Goal: Check status

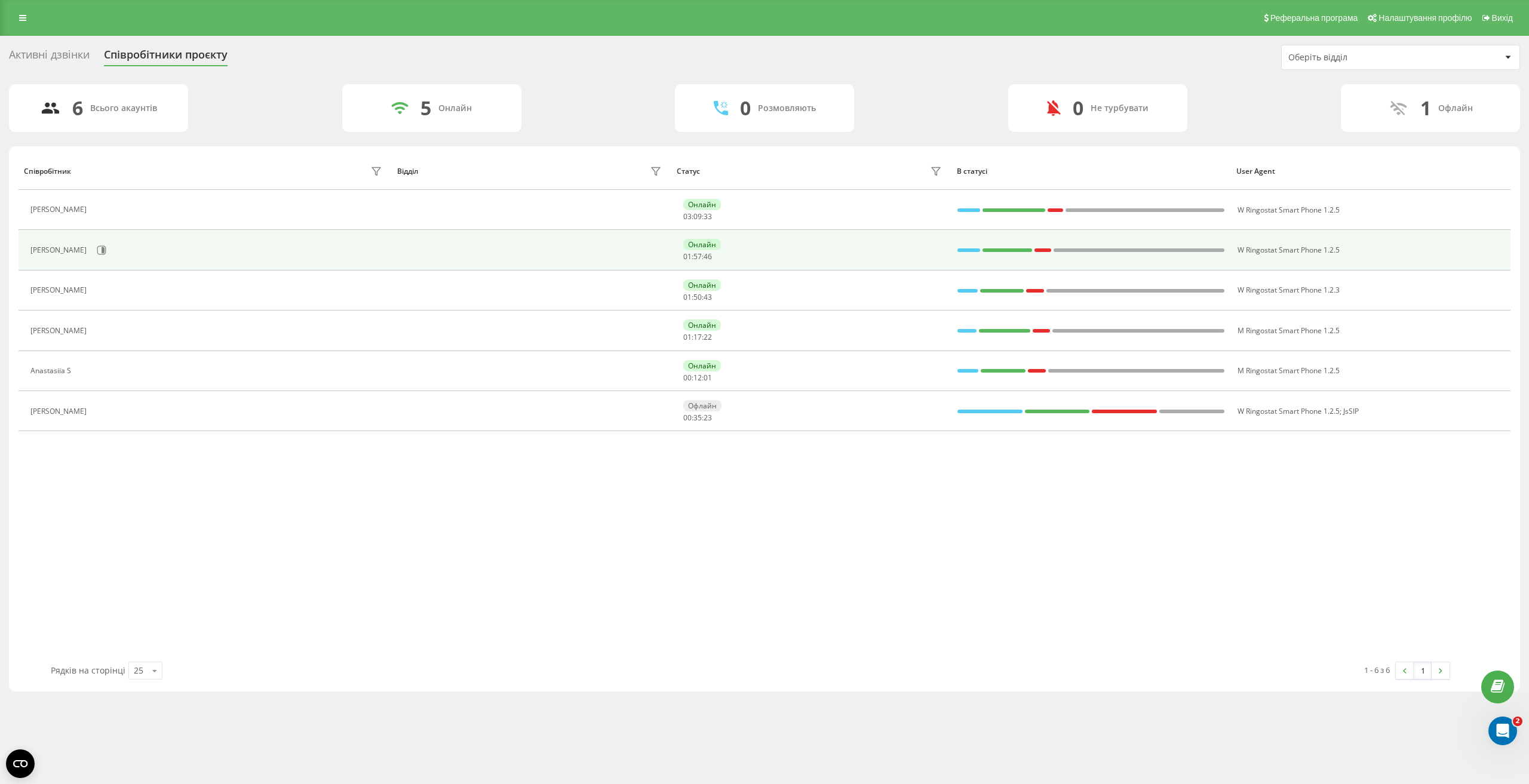
click at [969, 250] on div at bounding box center [969, 250] width 23 height 4
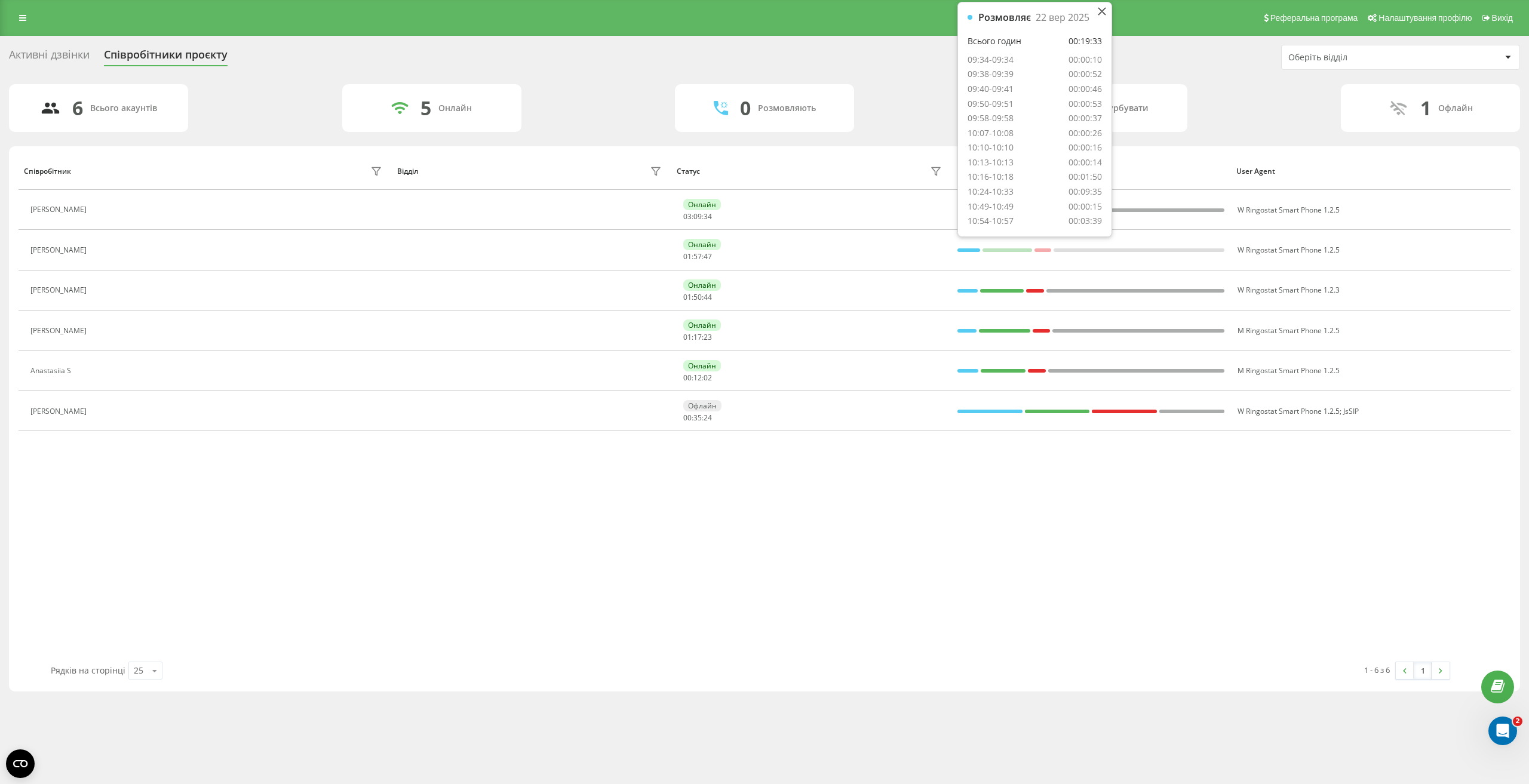
click at [927, 67] on div "Активні дзвінки Співробітники проєкту Оберіть відділ" at bounding box center [765, 57] width 1512 height 25
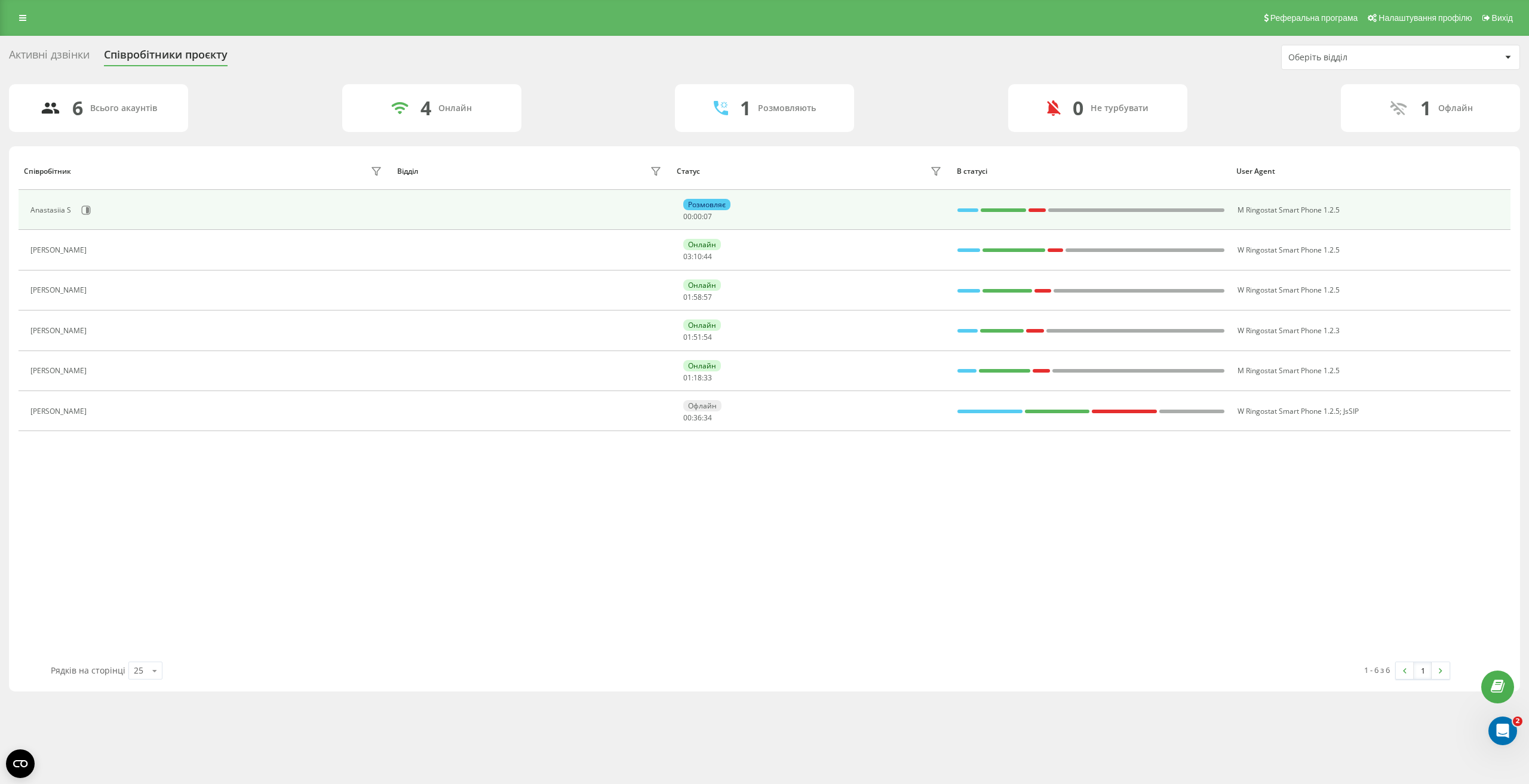
click at [966, 206] on div at bounding box center [967, 210] width 21 height 16
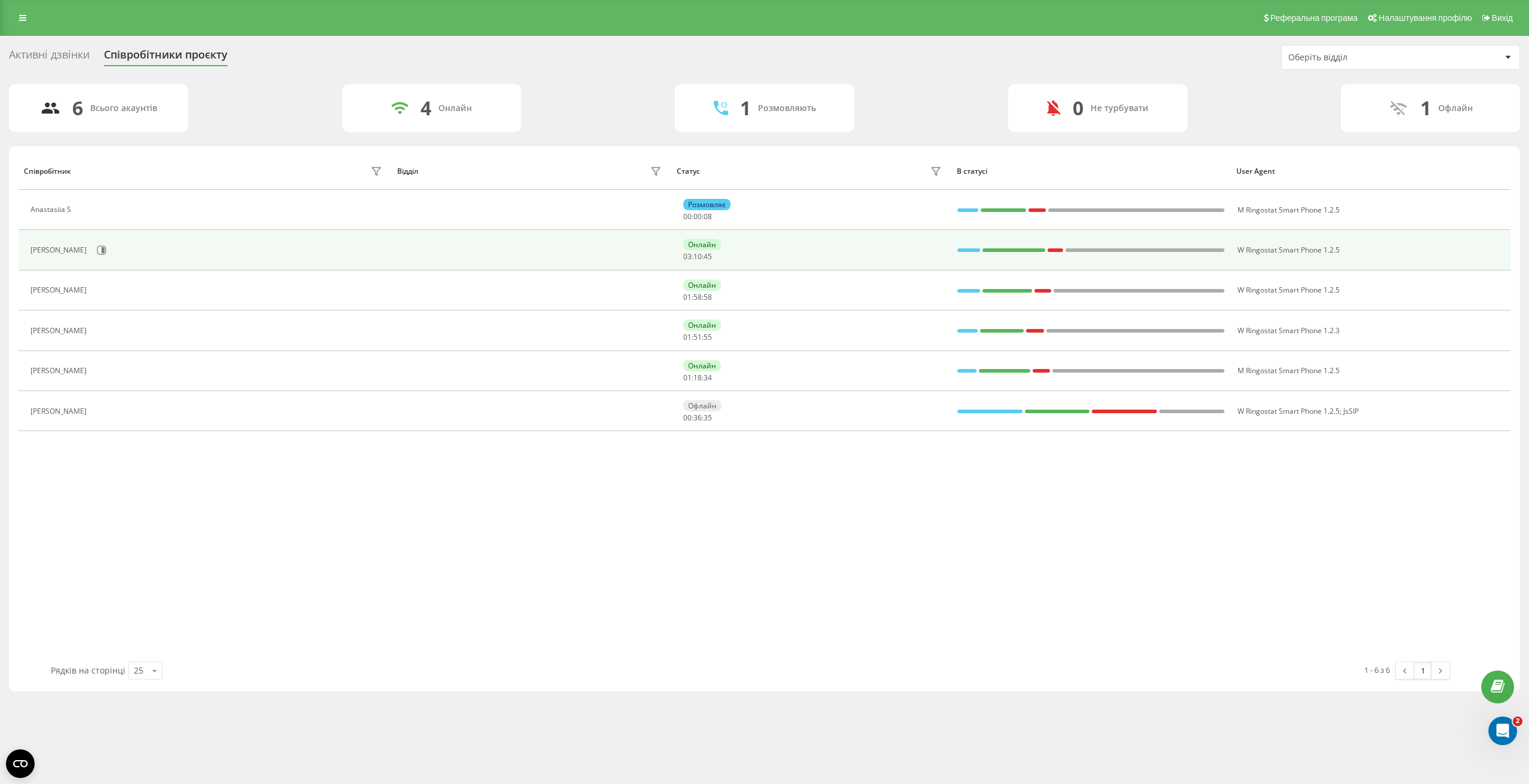
click at [935, 253] on div "Онлайн 03 : 10 : 45" at bounding box center [814, 250] width 261 height 22
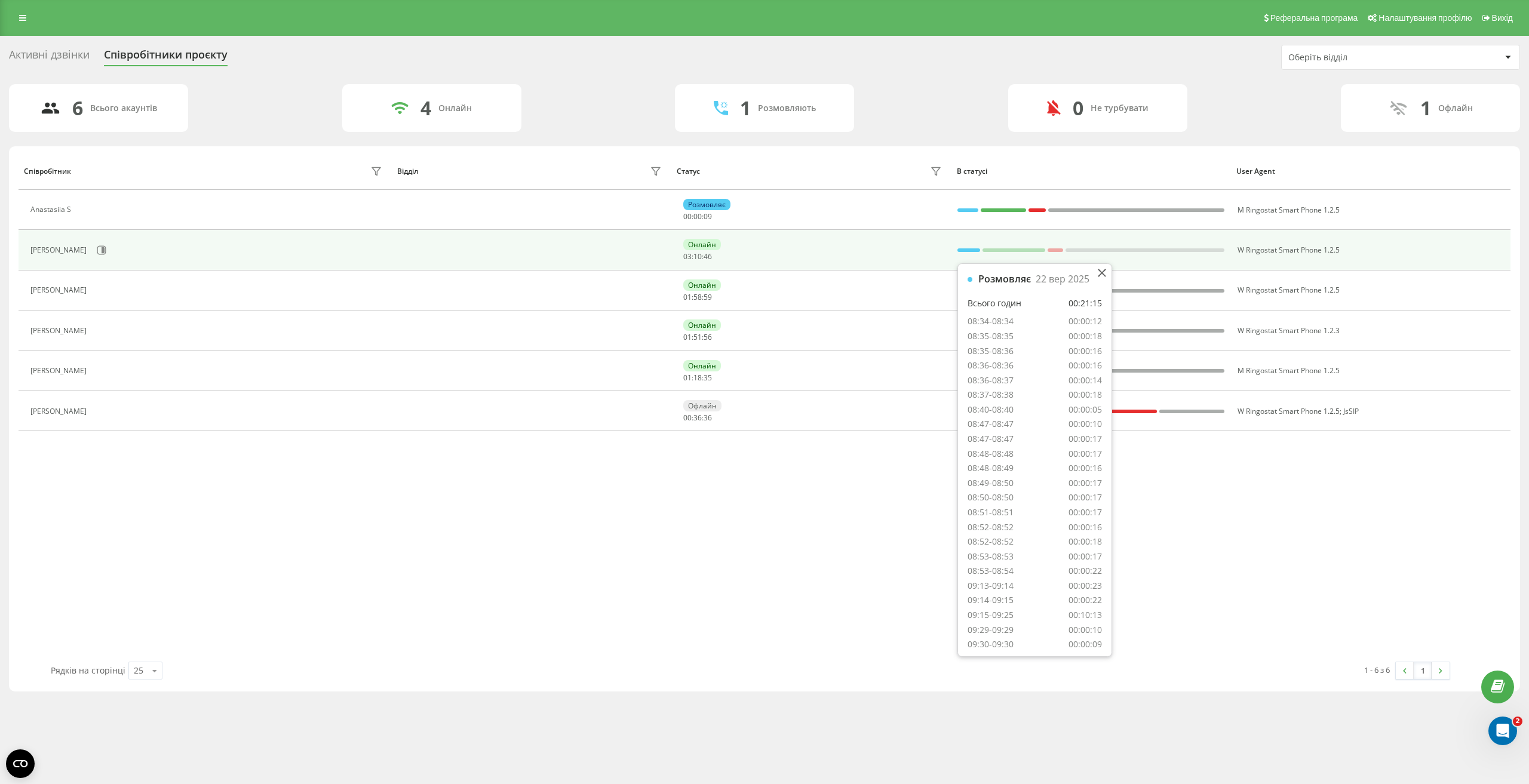
click at [961, 245] on div at bounding box center [968, 250] width 22 height 16
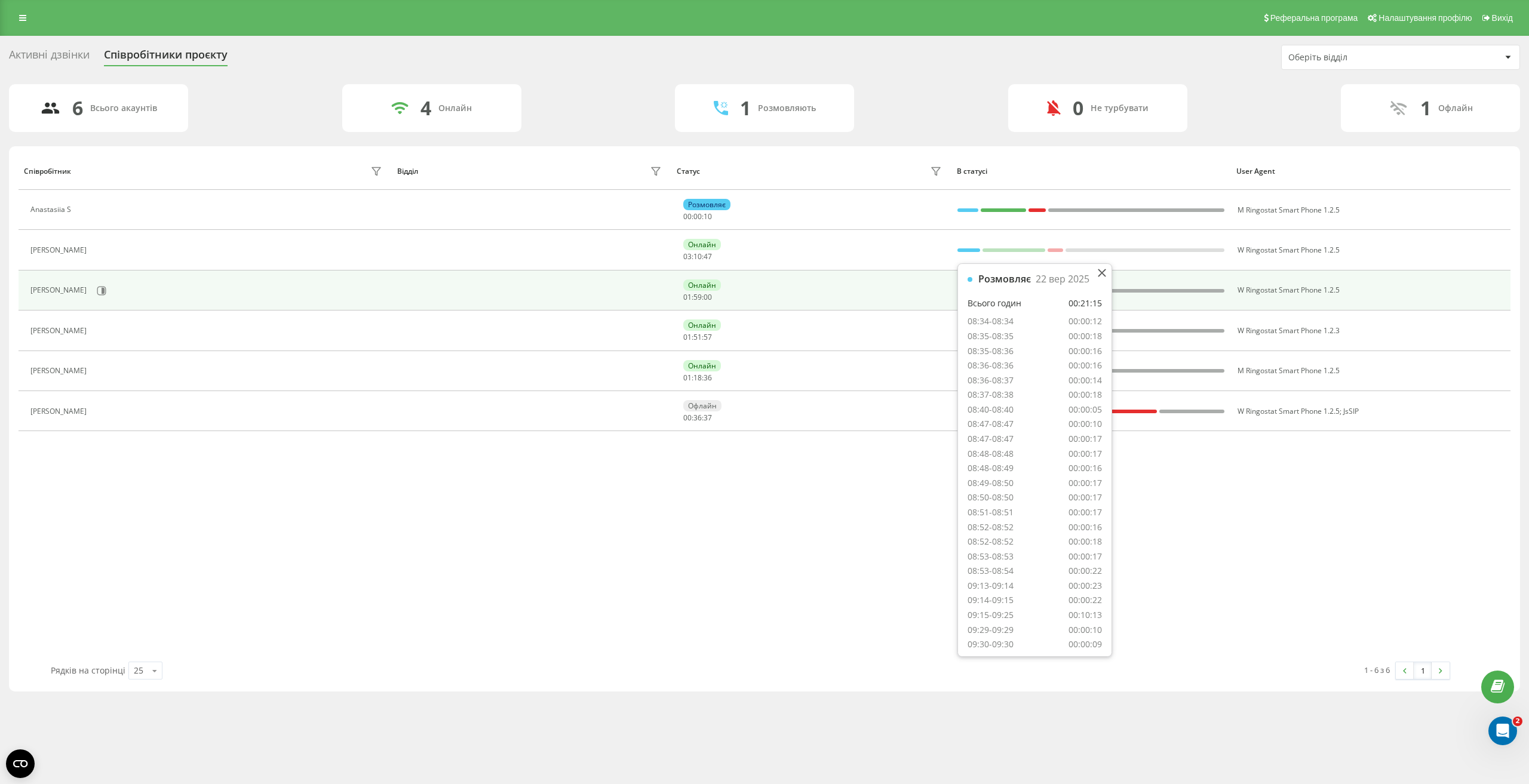
click at [908, 293] on div "Онлайн 01 : 59 : 00" at bounding box center [814, 290] width 261 height 22
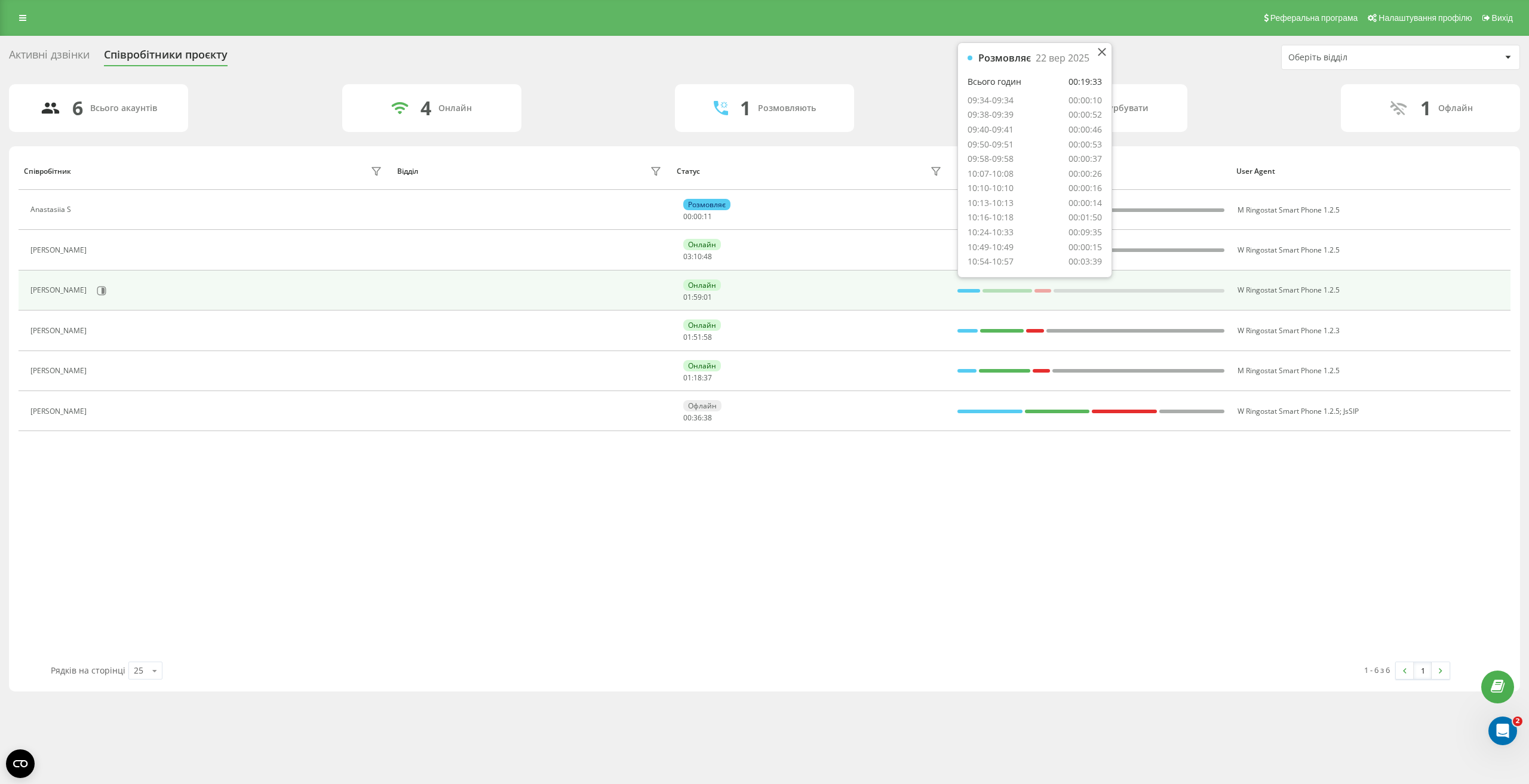
click at [958, 292] on div at bounding box center [969, 291] width 23 height 4
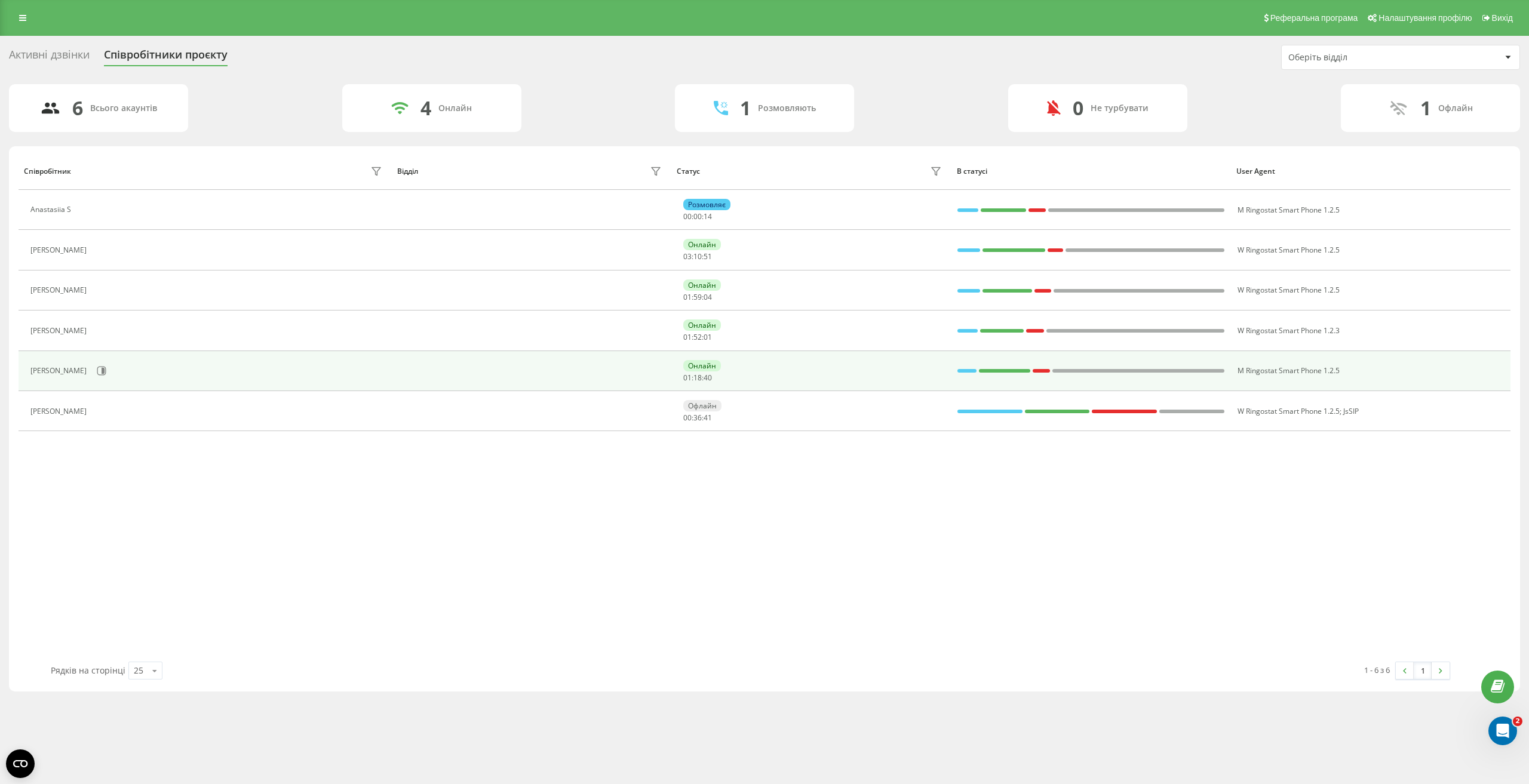
click at [961, 370] on div at bounding box center [967, 371] width 19 height 4
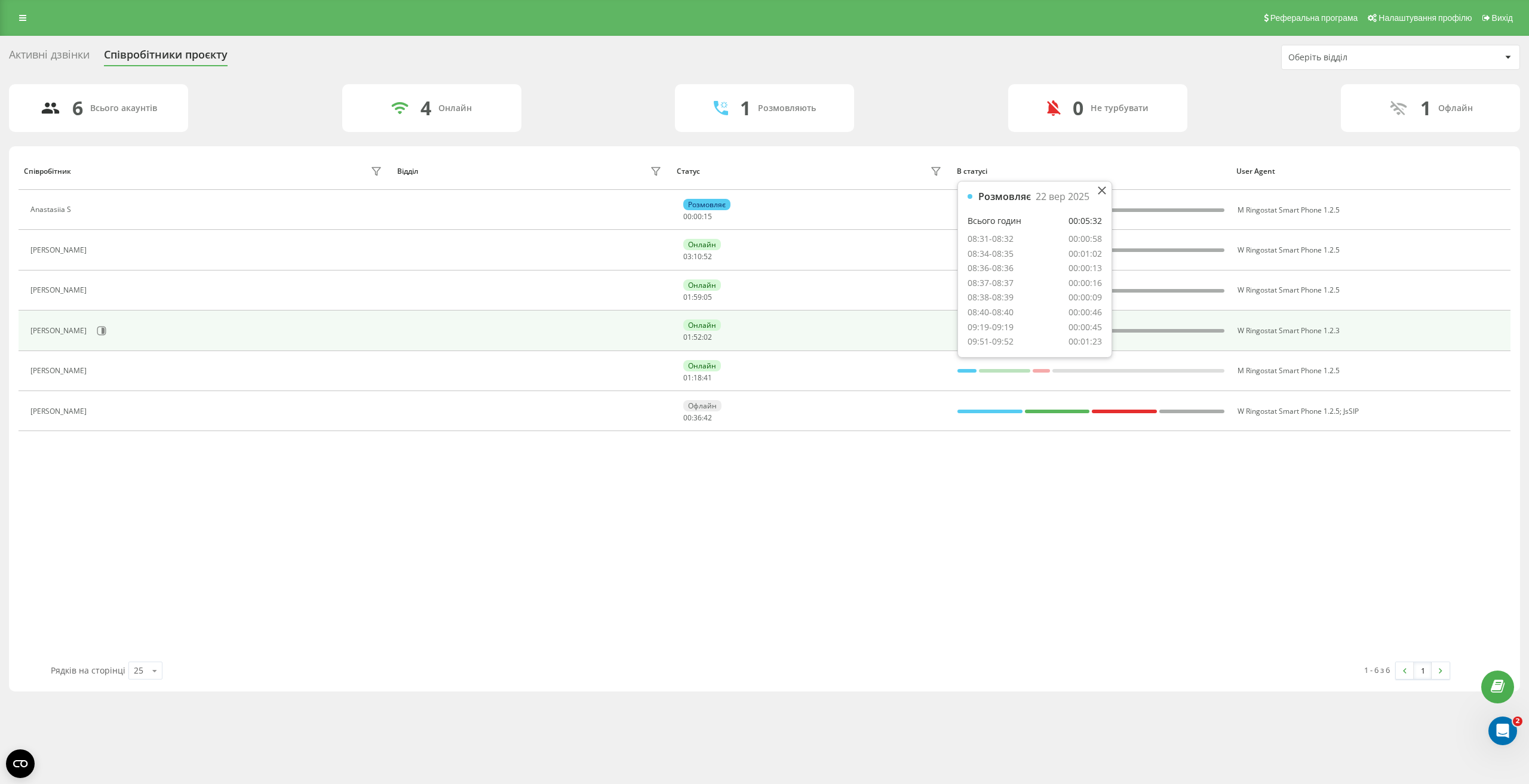
click at [936, 332] on div "Онлайн 01 : 52 : 02" at bounding box center [814, 330] width 261 height 22
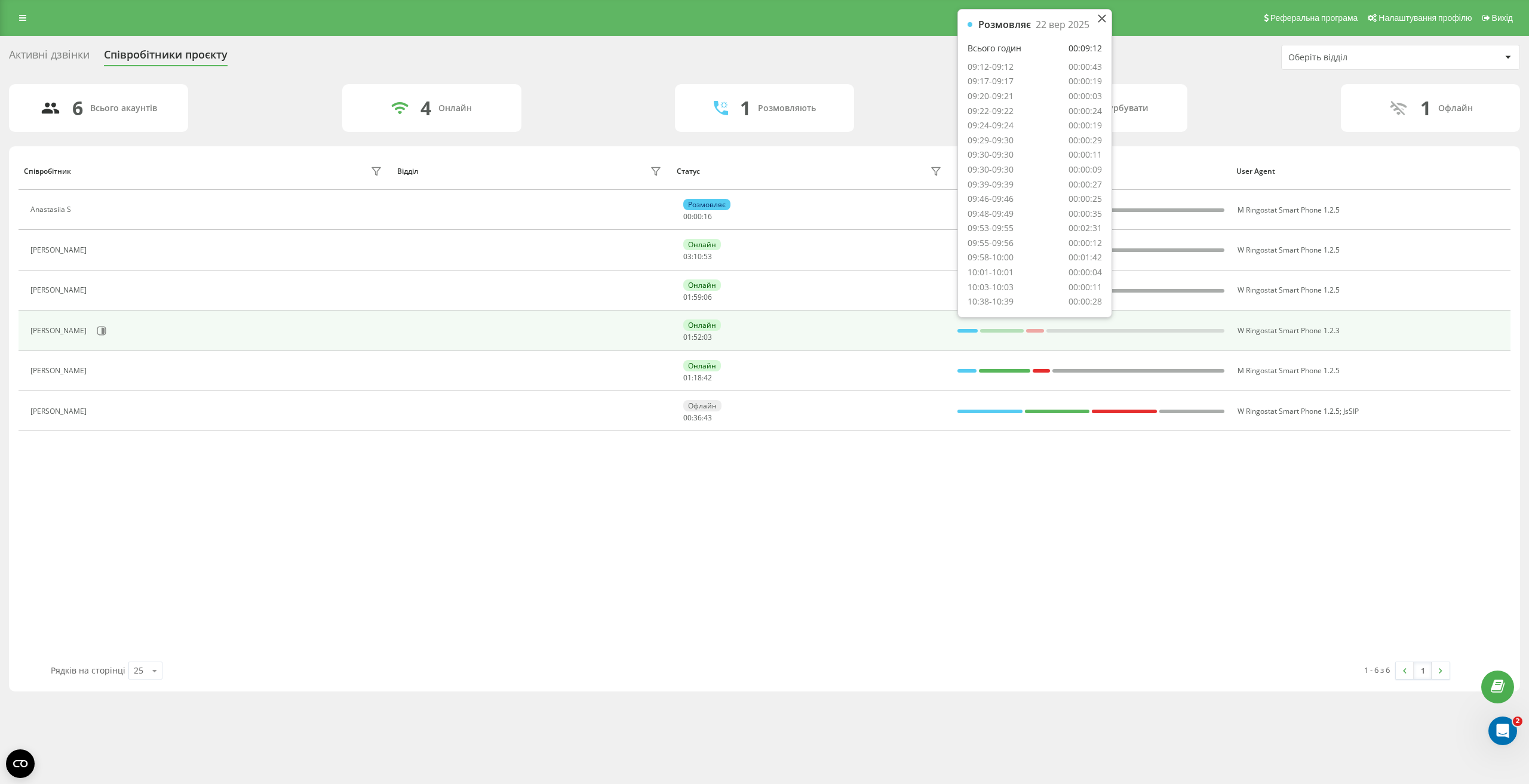
click at [964, 327] on div at bounding box center [967, 331] width 21 height 16
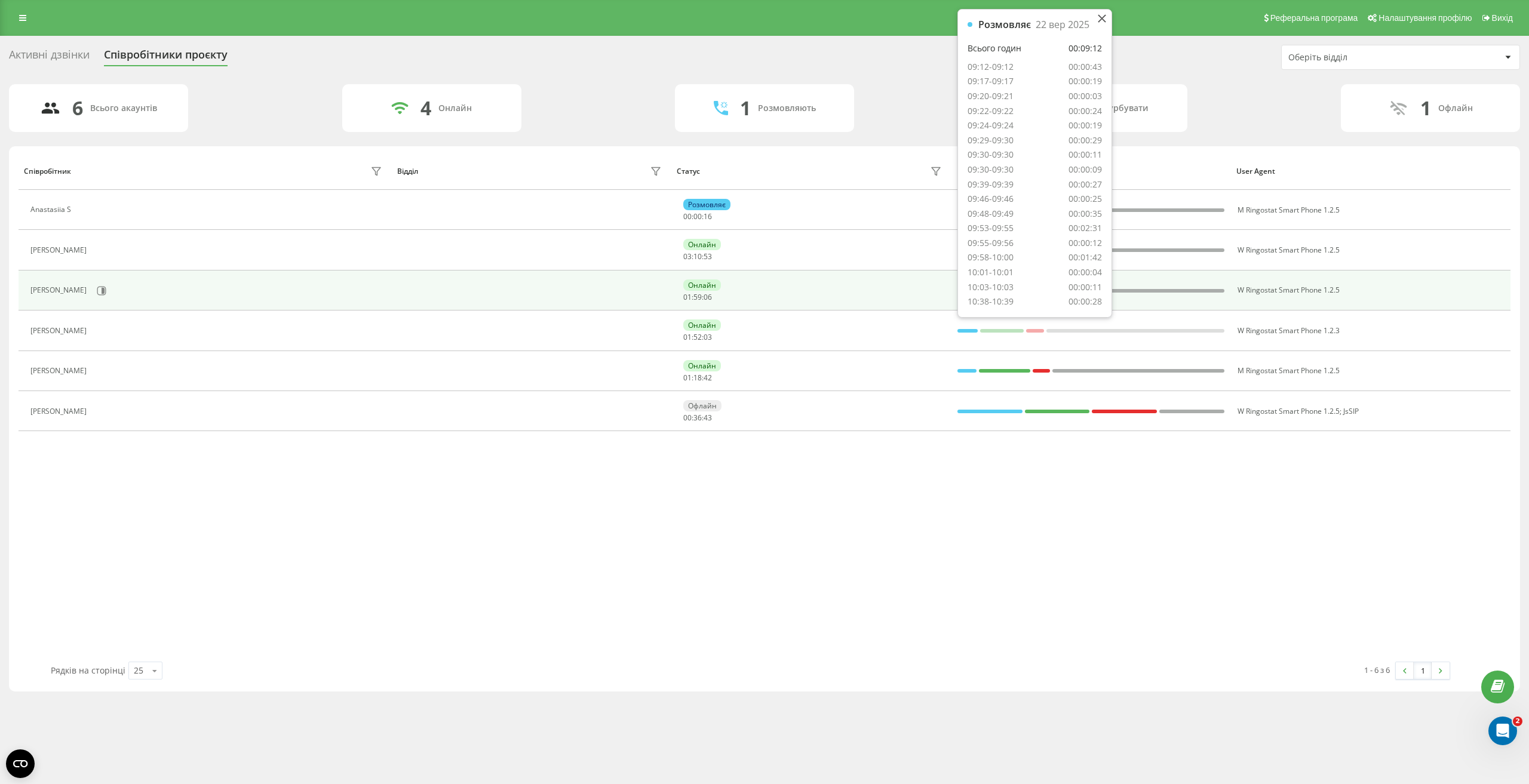
click at [938, 287] on div "Онлайн 01 : 59 : 06" at bounding box center [814, 290] width 261 height 22
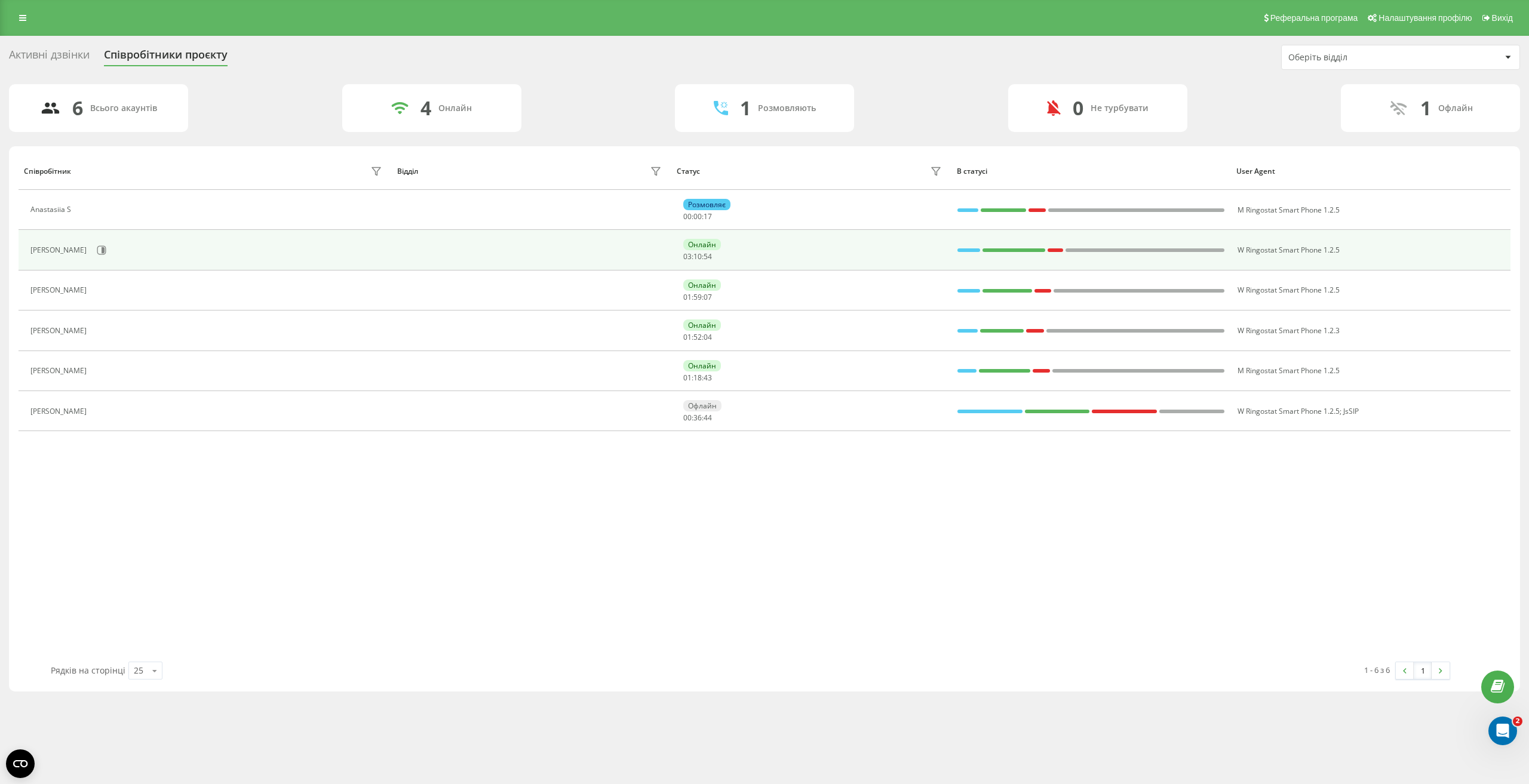
click at [917, 247] on div "Онлайн 03 : 10 : 54" at bounding box center [814, 250] width 261 height 22
